Goal: Information Seeking & Learning: Compare options

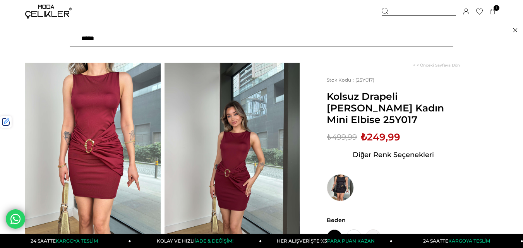
click at [177, 41] on input "text" at bounding box center [262, 38] width 384 height 15
type input "********"
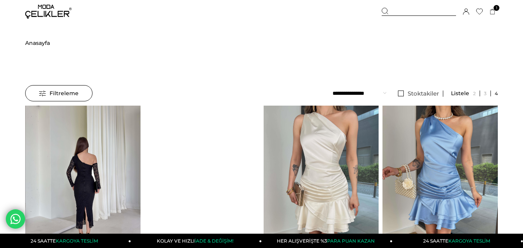
click at [95, 148] on img at bounding box center [83, 183] width 115 height 154
click at [95, 148] on div at bounding box center [83, 182] width 346 height 153
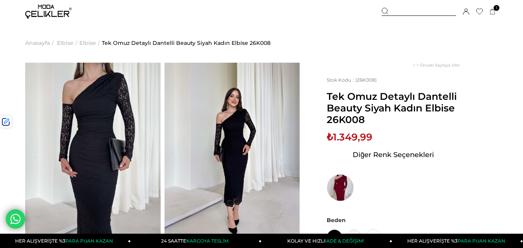
scroll to position [39, 0]
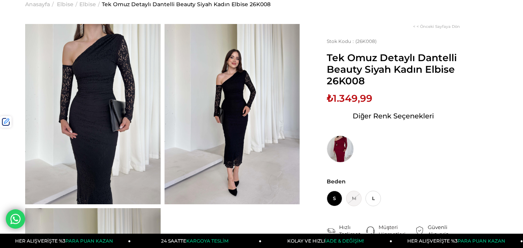
click at [349, 83] on span "Tek Omuz Detaylı Dantelli Beauty Siyah Kadın Elbise 26K008" at bounding box center [393, 69] width 133 height 35
copy span "26K008"
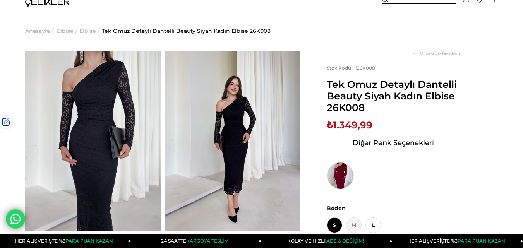
scroll to position [0, 0]
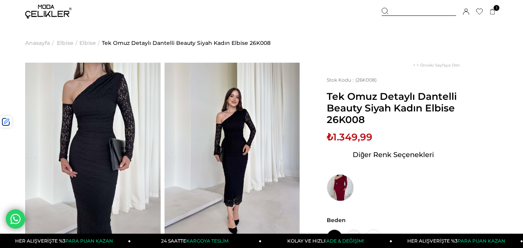
click at [397, 12] on div at bounding box center [419, 12] width 74 height 8
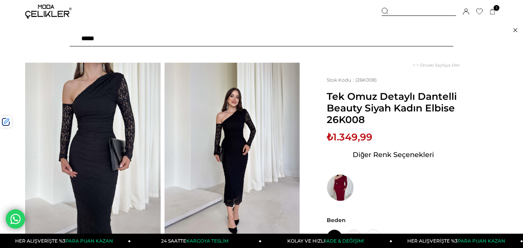
paste input "******"
type input "******"
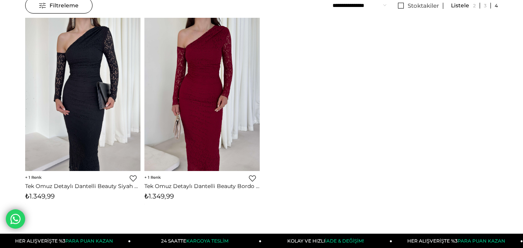
scroll to position [144, 0]
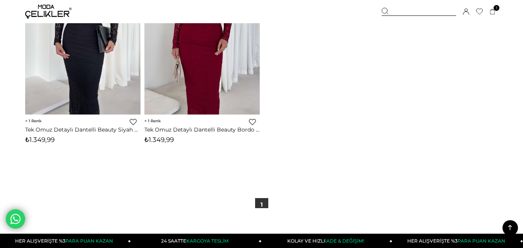
click at [155, 138] on span "₺1.349,99" at bounding box center [158, 140] width 29 height 8
copy span "1.349,99"
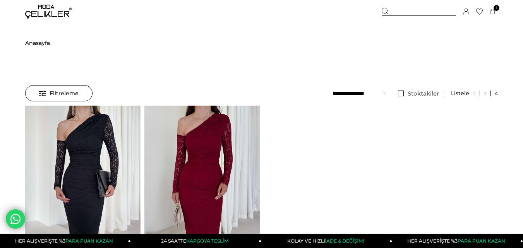
click at [403, 14] on div at bounding box center [419, 12] width 74 height 8
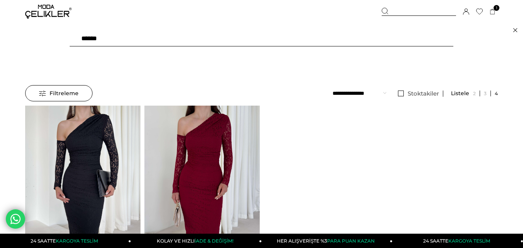
click at [195, 39] on input "******" at bounding box center [262, 38] width 384 height 15
type input "****"
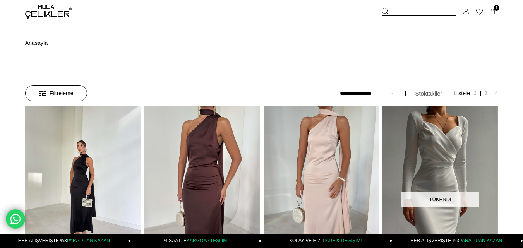
click at [103, 167] on img at bounding box center [82, 183] width 115 height 154
drag, startPoint x: 103, startPoint y: 167, endPoint x: 122, endPoint y: 5, distance: 163.5
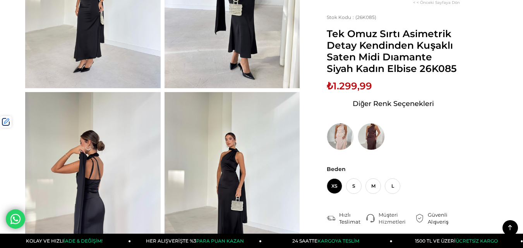
scroll to position [39, 0]
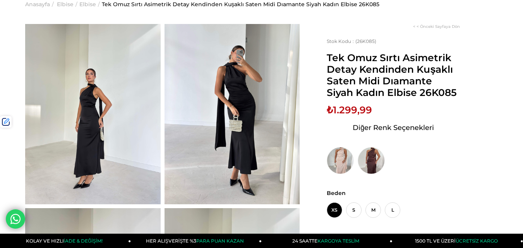
click at [355, 108] on span "₺1.299,99" at bounding box center [349, 110] width 45 height 12
copy span "1.299,99"
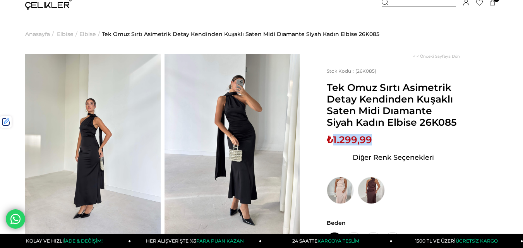
scroll to position [0, 0]
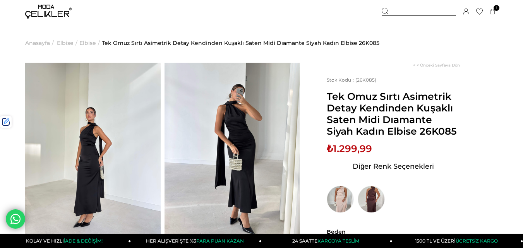
click at [397, 12] on div at bounding box center [419, 12] width 74 height 8
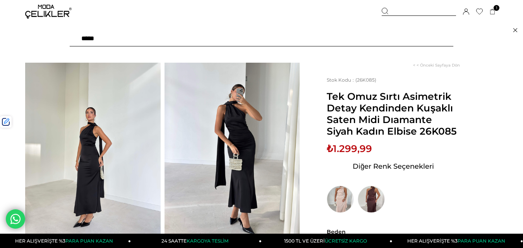
click at [198, 38] on input "text" at bounding box center [262, 38] width 384 height 15
type input "*******"
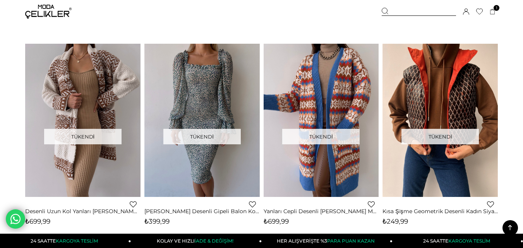
scroll to position [2207, 0]
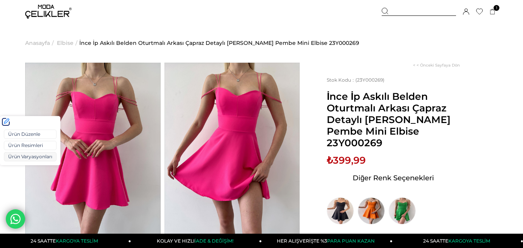
click at [22, 156] on link "Ürün Varyasyonları" at bounding box center [30, 156] width 53 height 9
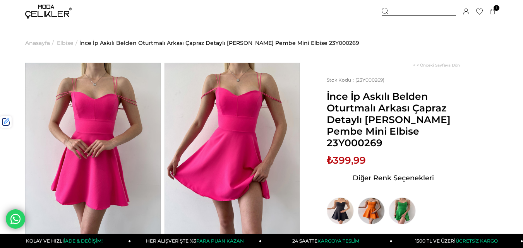
click at [370, 143] on span "İnce İp Askılı Belden Oturtmalı Arkası Çapraz Detaylı [PERSON_NAME] Pembe Mini …" at bounding box center [393, 120] width 133 height 58
click at [370, 143] on span "İnce İp Askılı Belden Oturtmalı Arkası Çapraz Detaylı Katriel Kadın Pembe Mini …" at bounding box center [393, 120] width 133 height 58
copy span "23Y000269"
click at [408, 11] on div at bounding box center [419, 12] width 74 height 8
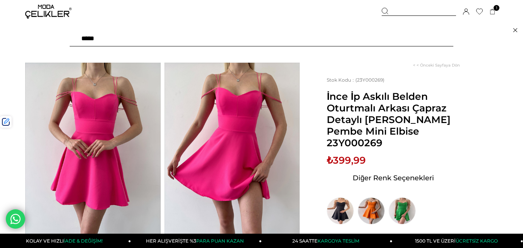
paste input "*********"
type input "*********"
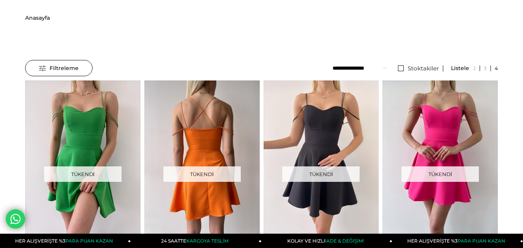
scroll to position [39, 0]
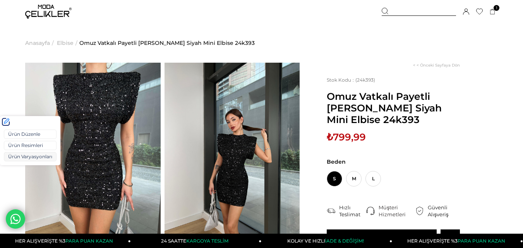
click at [18, 157] on link "Ürün Varyasyonları" at bounding box center [30, 156] width 53 height 9
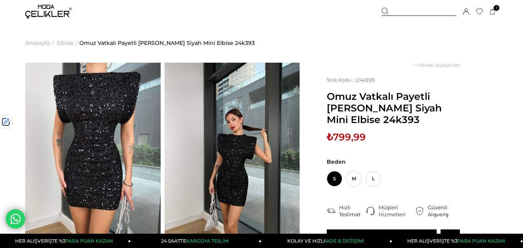
click at [346, 133] on span "₺799,99" at bounding box center [346, 137] width 39 height 12
copy span "799,99"
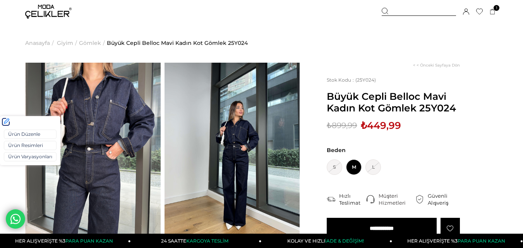
click at [21, 162] on div "Ürün Düzenle Ürün Resimleri Ürün Varyasyonları" at bounding box center [30, 147] width 60 height 38
click at [25, 158] on link "Ürün Varyasyonları" at bounding box center [30, 156] width 53 height 9
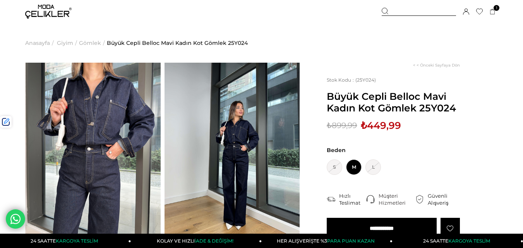
click at [384, 123] on span "₺449,99" at bounding box center [381, 126] width 40 height 12
copy span "449,99"
